Goal: Information Seeking & Learning: Learn about a topic

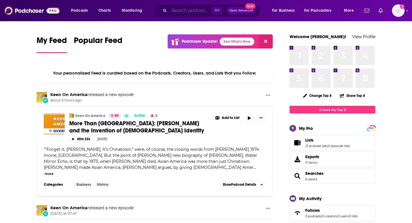
click at [180, 14] on input "Search podcasts, credits, & more..." at bounding box center [190, 10] width 43 height 9
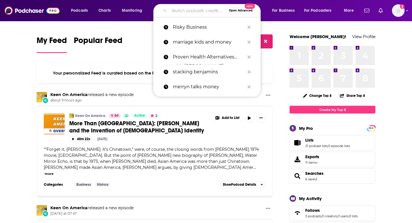
paste input "The Mindful Movement Podcast"
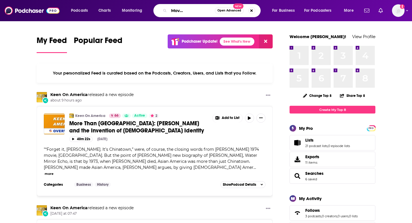
type input "The Mindful Movement Podcast"
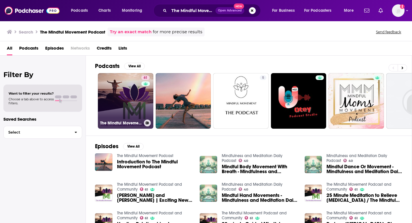
click at [126, 109] on link "61 The Mindful Movement Podcast and Community" at bounding box center [125, 100] width 55 height 55
